Goal: Task Accomplishment & Management: Use online tool/utility

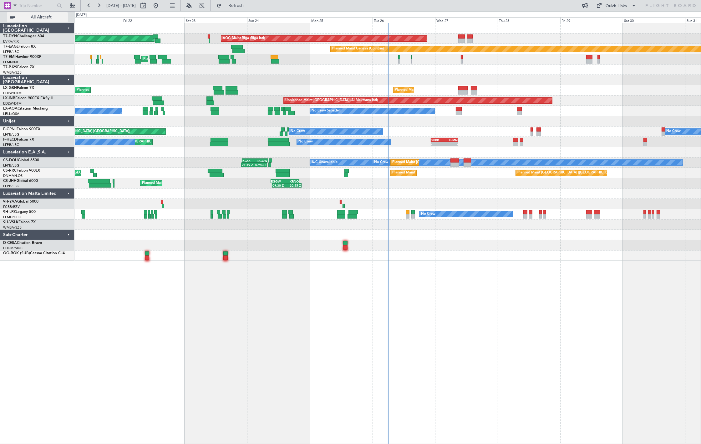
drag, startPoint x: 33, startPoint y: 19, endPoint x: 38, endPoint y: 18, distance: 5.2
click at [34, 17] on span "All Aircraft" at bounding box center [41, 17] width 50 height 4
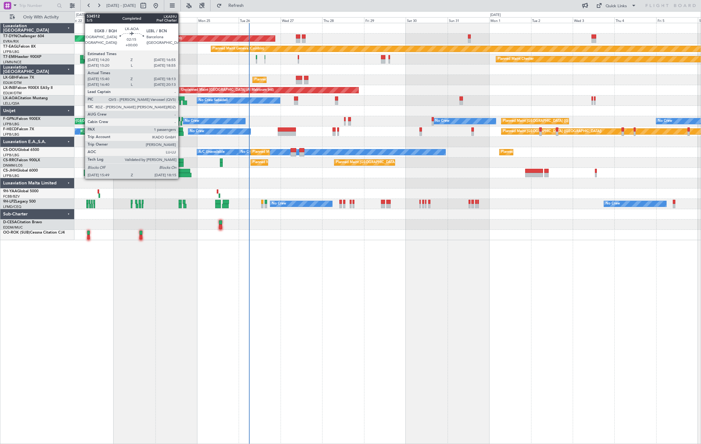
click at [182, 99] on div at bounding box center [182, 98] width 5 height 4
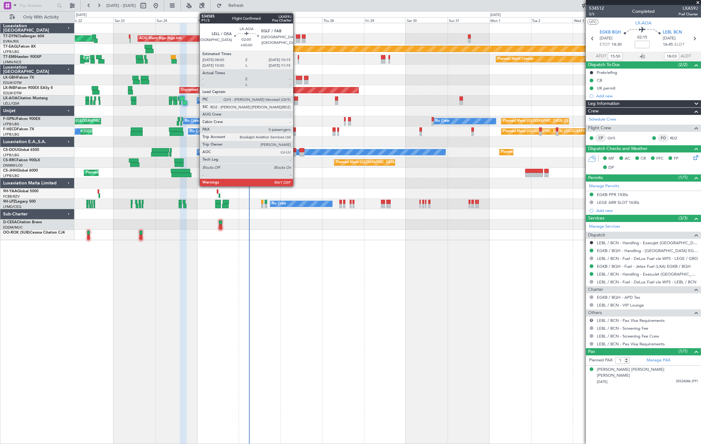
click at [296, 101] on div at bounding box center [296, 102] width 4 height 4
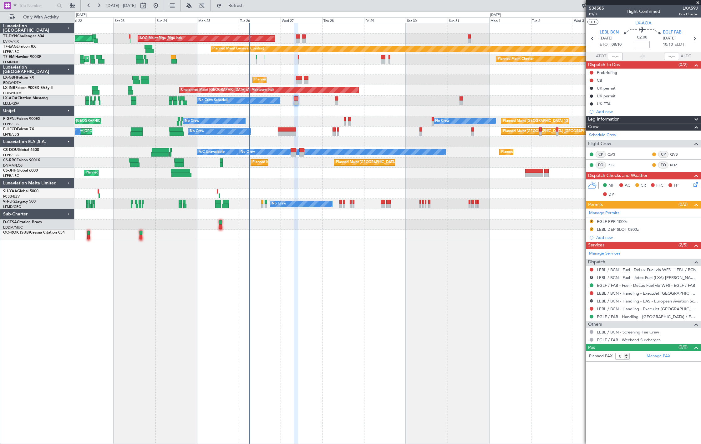
click at [281, 180] on div at bounding box center [388, 183] width 626 height 10
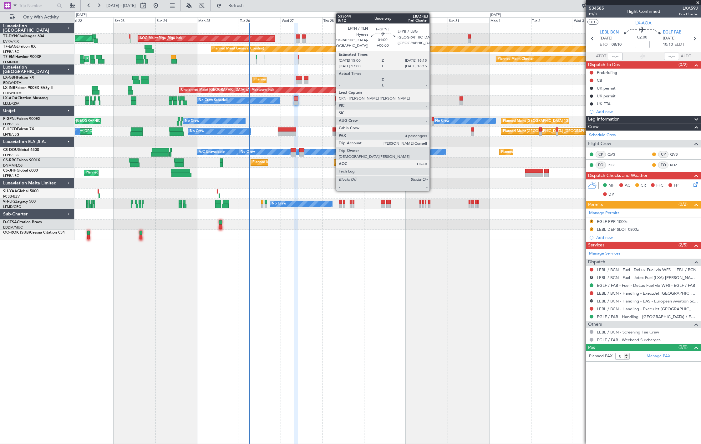
click at [433, 120] on div at bounding box center [433, 119] width 2 height 4
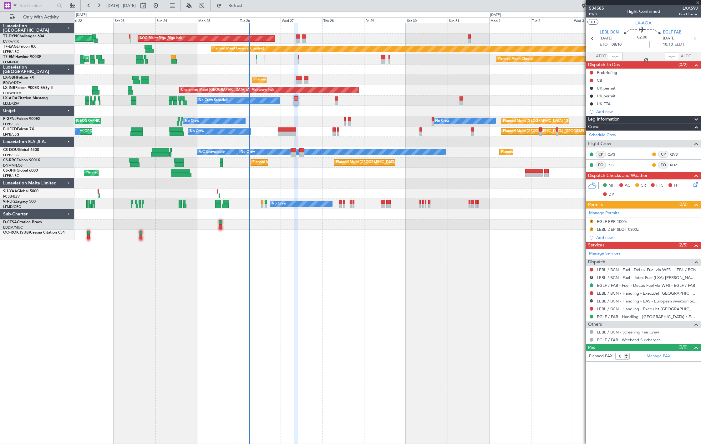
type input "4"
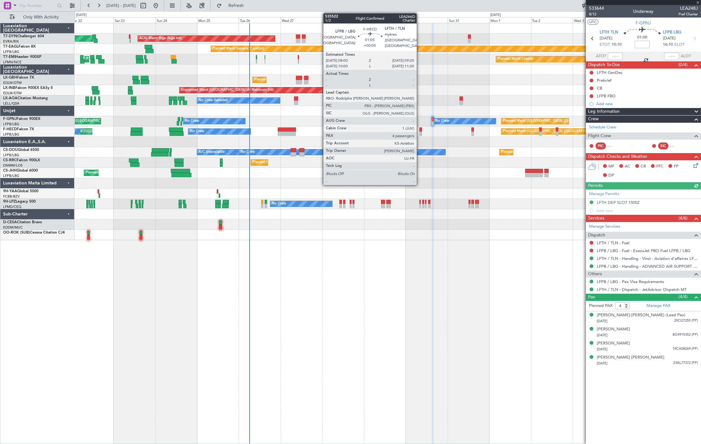
click at [420, 130] on div at bounding box center [421, 129] width 3 height 4
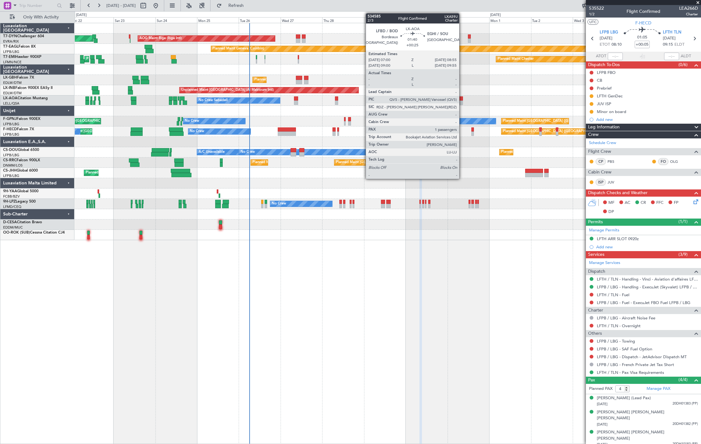
click at [461, 100] on div at bounding box center [461, 98] width 3 height 4
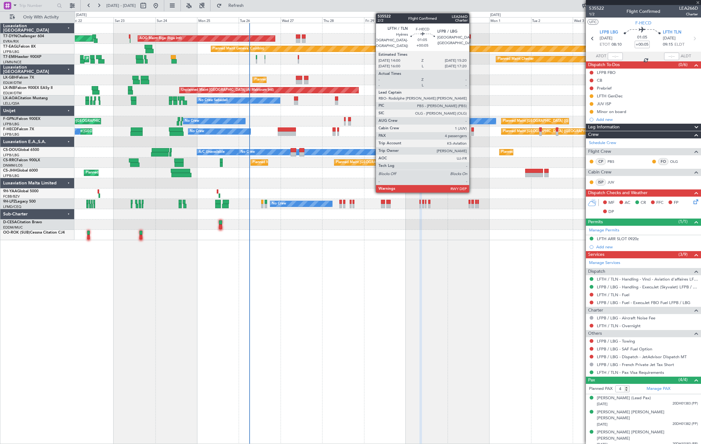
type input "+00:25"
type input "1"
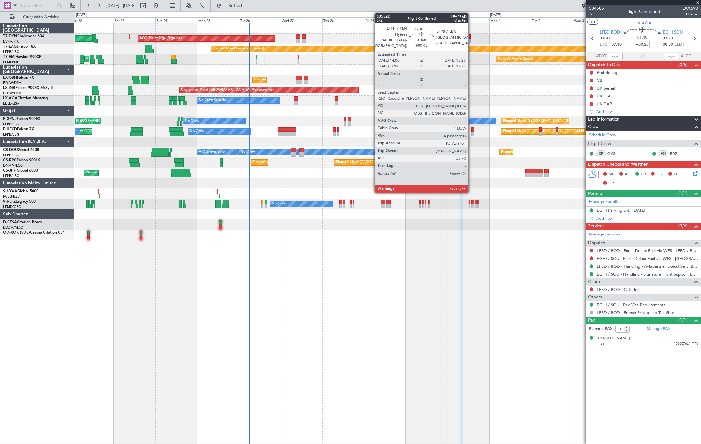
click at [472, 127] on div at bounding box center [473, 129] width 3 height 4
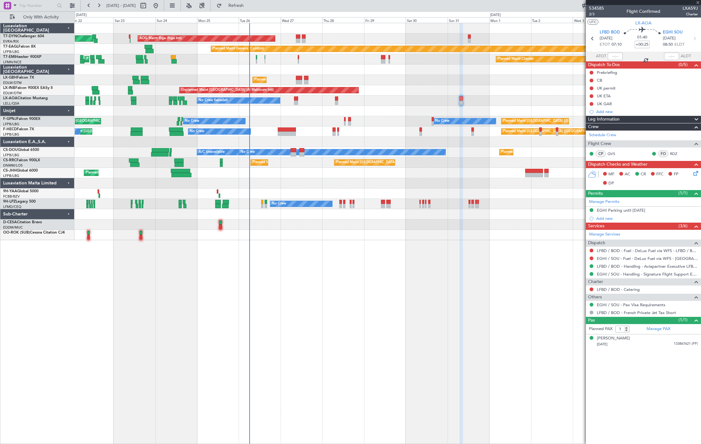
type input "+00:05"
type input "4"
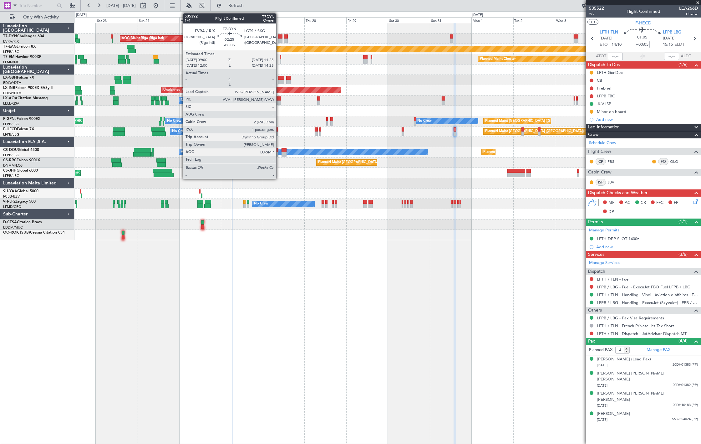
click at [279, 36] on div at bounding box center [280, 36] width 4 height 4
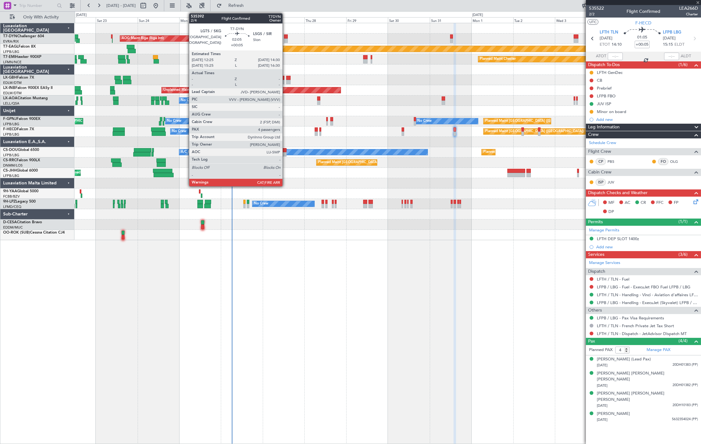
type input "-00:05"
type input "1"
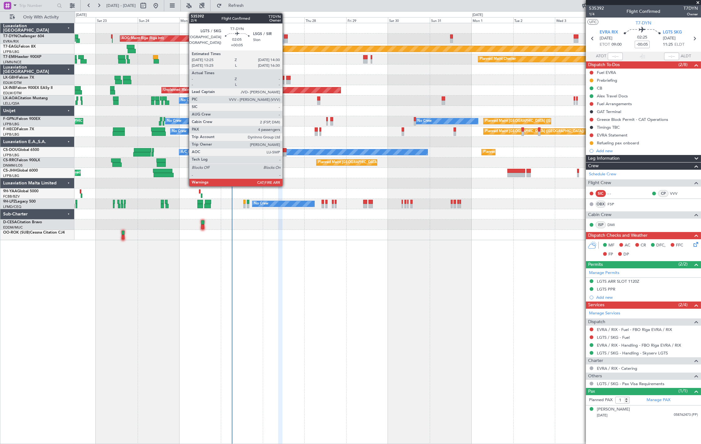
click at [286, 40] on div at bounding box center [286, 40] width 4 height 4
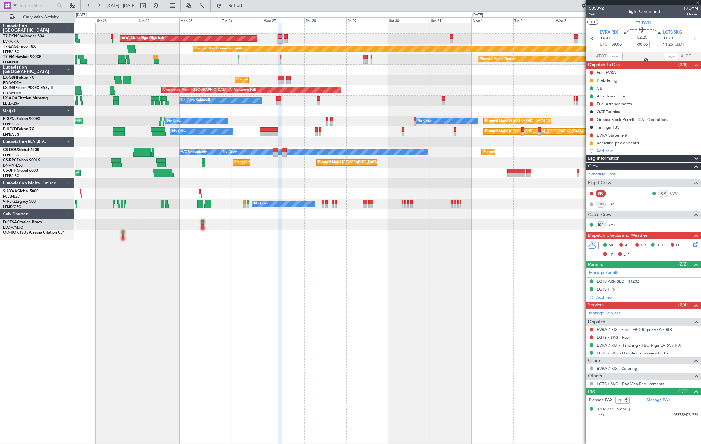
type input "+00:05"
type input "4"
